Goal: Information Seeking & Learning: Find specific page/section

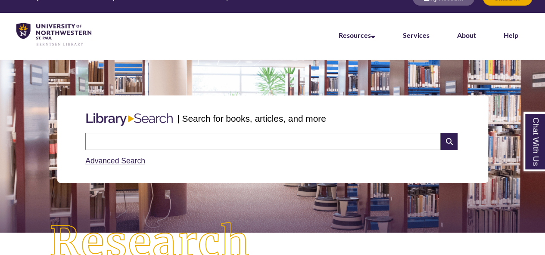
scroll to position [15, 0]
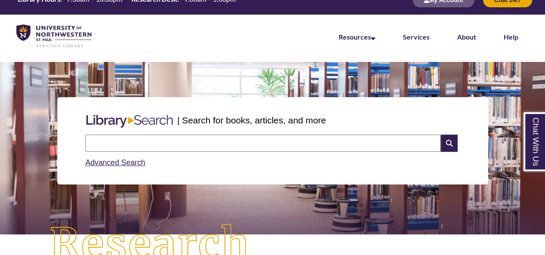
click at [117, 142] on input "text" at bounding box center [262, 143] width 355 height 17
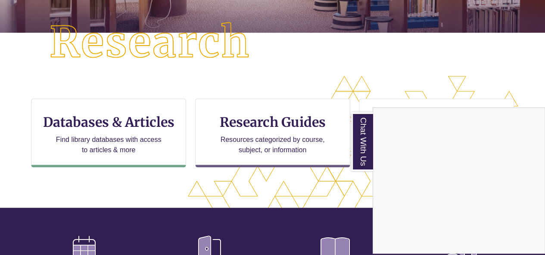
scroll to position [222, 0]
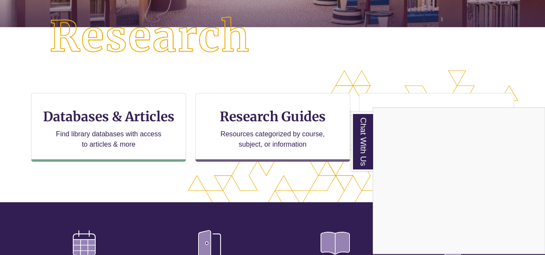
click at [87, 119] on div "Chat With Us" at bounding box center [272, 127] width 545 height 255
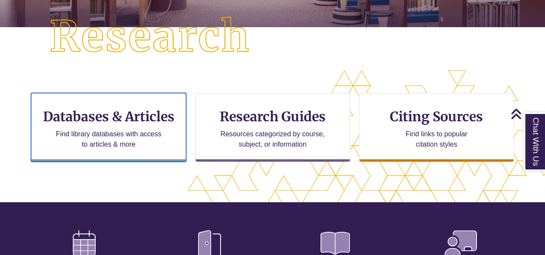
click at [87, 119] on h3 "Databases & Articles" at bounding box center [108, 117] width 140 height 16
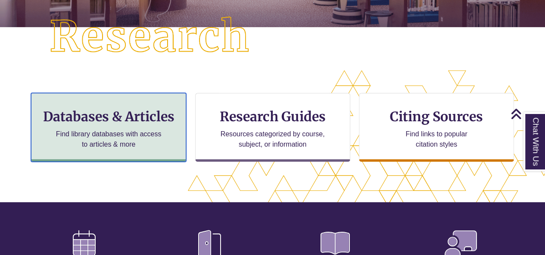
click at [87, 119] on h3 "Databases & Articles" at bounding box center [108, 117] width 140 height 16
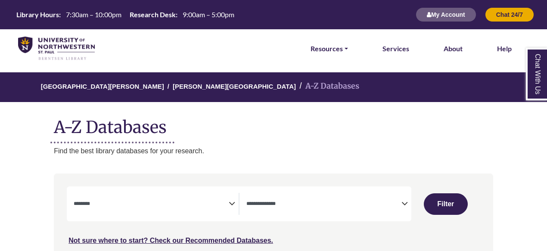
select select "Database Subject Filter"
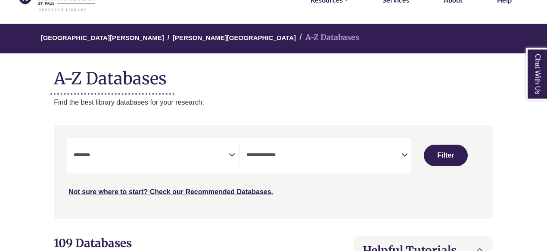
scroll to position [50, 0]
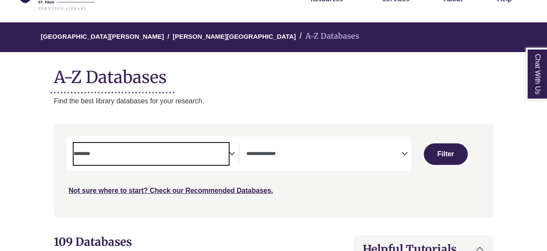
click at [108, 155] on textarea "Search" at bounding box center [151, 154] width 155 height 7
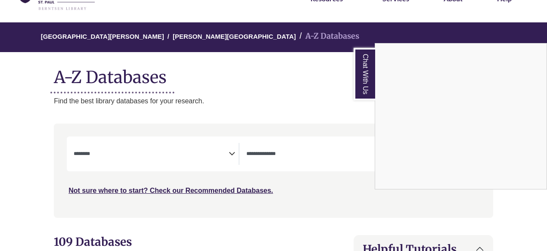
click at [357, 161] on div "Chat With Us" at bounding box center [273, 125] width 547 height 251
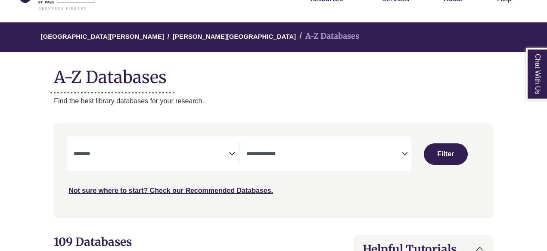
click at [402, 152] on icon "Search filters" at bounding box center [404, 152] width 6 height 13
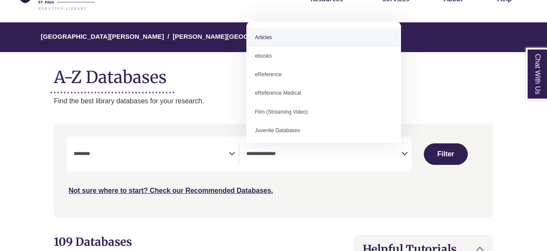
select select "*****"
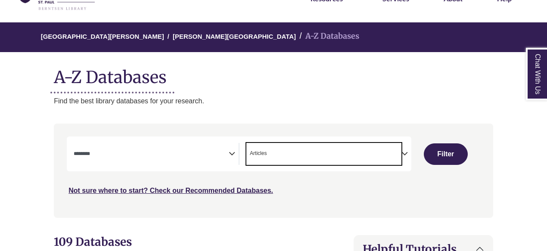
click at [232, 151] on icon "Search filters" at bounding box center [232, 152] width 6 height 13
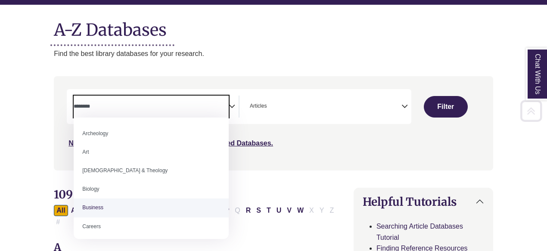
scroll to position [98, 0]
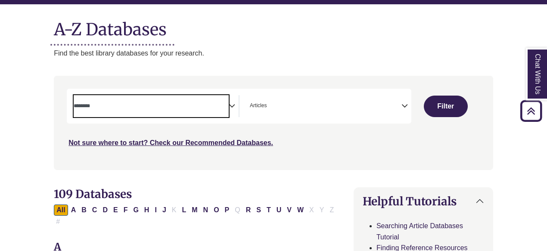
click at [90, 106] on textarea "Search" at bounding box center [151, 106] width 155 height 7
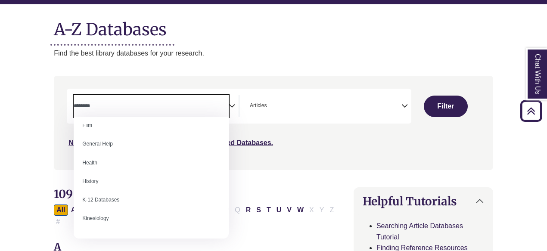
scroll to position [362, 0]
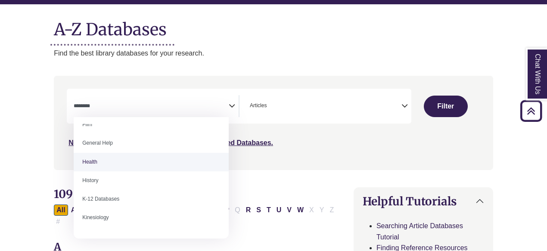
select select "*****"
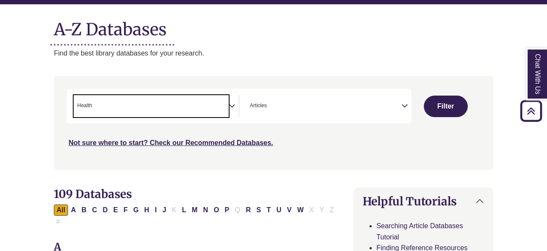
scroll to position [178, 0]
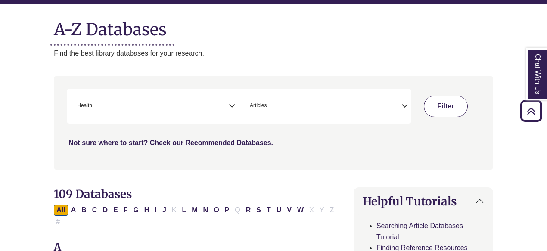
click at [450, 102] on button "Filter" at bounding box center [446, 107] width 44 height 22
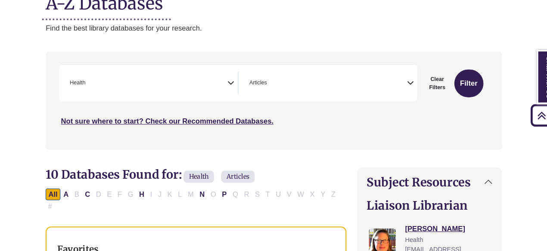
scroll to position [118, 0]
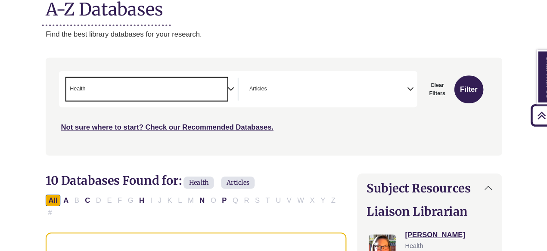
click at [100, 83] on span "× Health" at bounding box center [151, 86] width 155 height 22
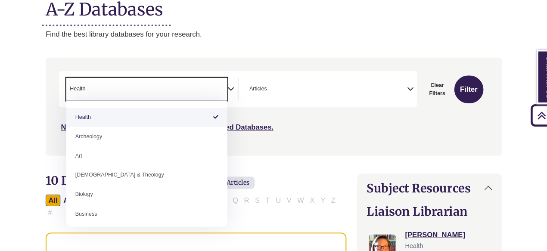
select select "Database Subject Filter"
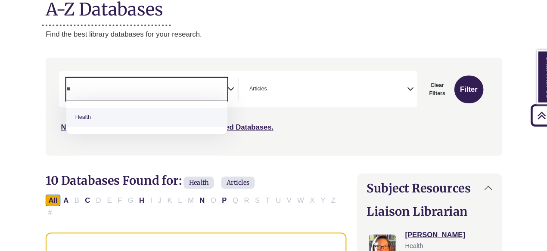
type textarea "*"
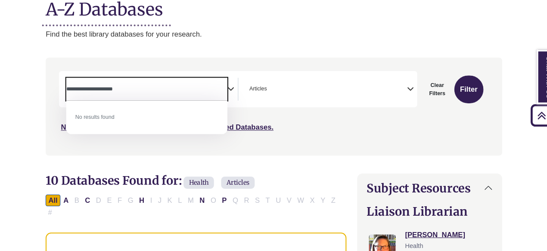
click at [114, 85] on textarea "**********" at bounding box center [151, 86] width 155 height 7
type textarea "**********"
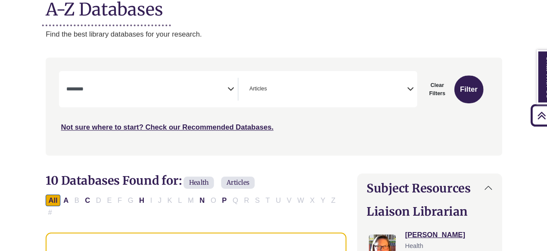
click at [345, 120] on div "Not sure where to start? Check our Recommended Databases." at bounding box center [222, 119] width 310 height 18
click at [101, 84] on textarea "Search" at bounding box center [151, 86] width 155 height 7
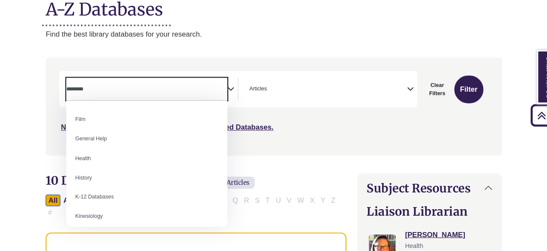
scroll to position [353, 0]
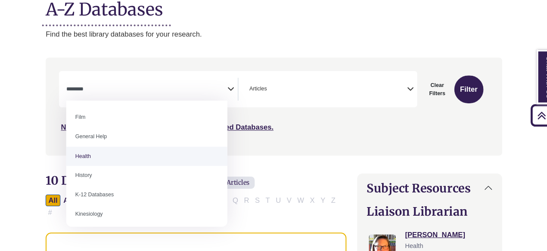
select select "*****"
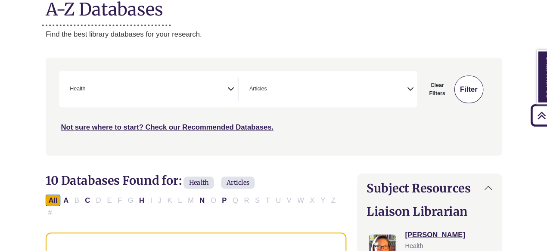
click at [461, 87] on button "Filter" at bounding box center [461, 86] width 28 height 27
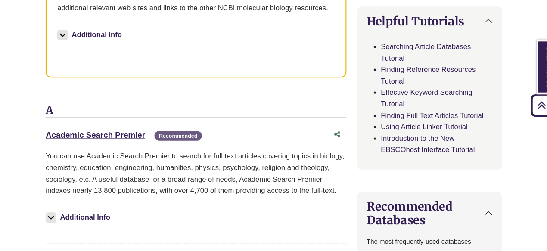
scroll to position [453, 0]
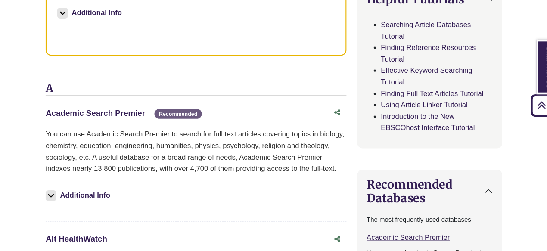
click at [92, 114] on link "Academic Search Premier This link opens in a new window" at bounding box center [102, 118] width 96 height 9
